Goal: Transaction & Acquisition: Purchase product/service

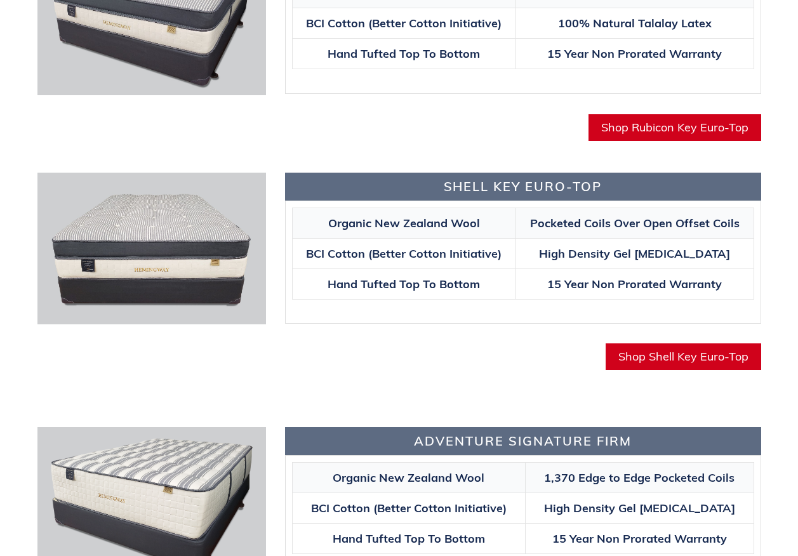
scroll to position [762, 0]
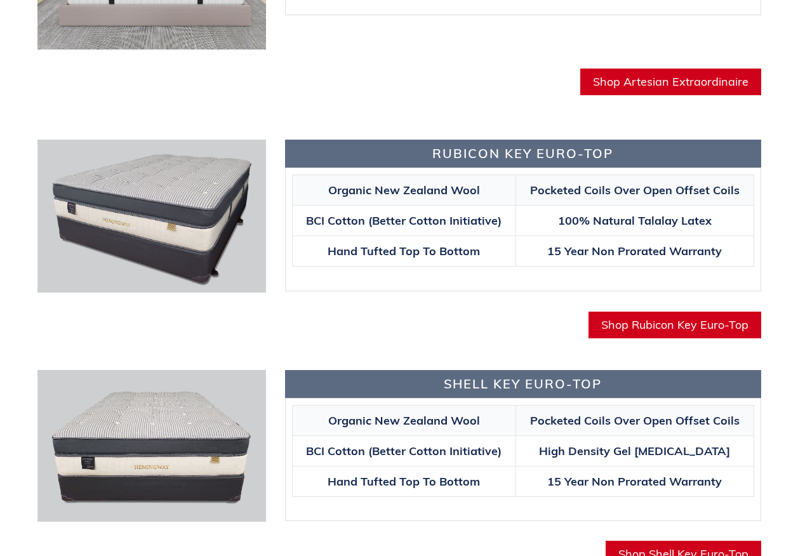
click at [654, 324] on span "Shop Rubicon Key Euro-Top" at bounding box center [675, 325] width 147 height 15
click at [187, 200] on img at bounding box center [151, 216] width 229 height 152
